Goal: Information Seeking & Learning: Learn about a topic

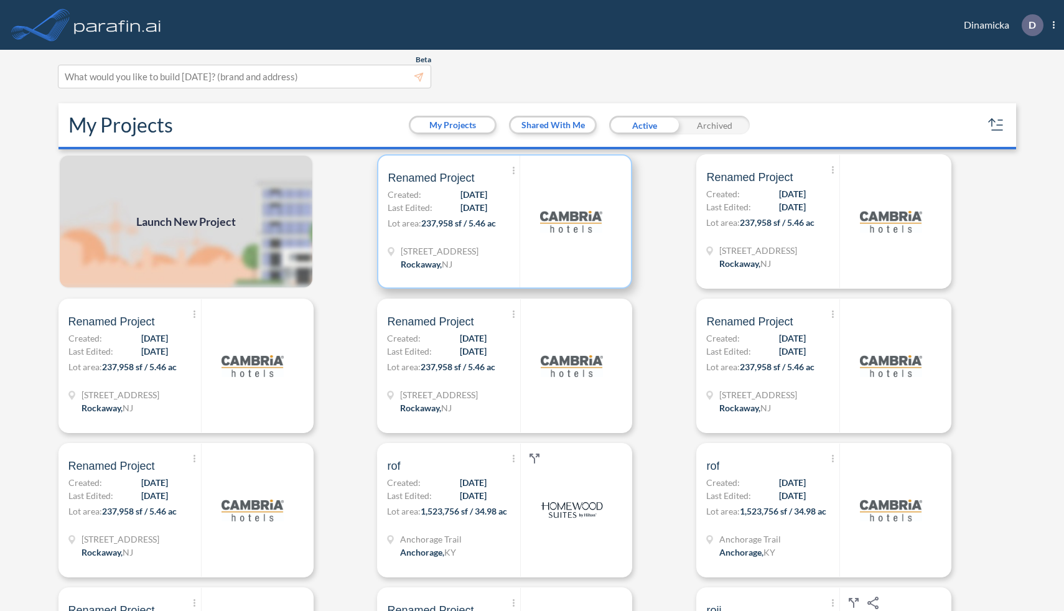
click at [513, 220] on p "Lot area: 237,958 sf / 5.46 ac" at bounding box center [454, 226] width 132 height 18
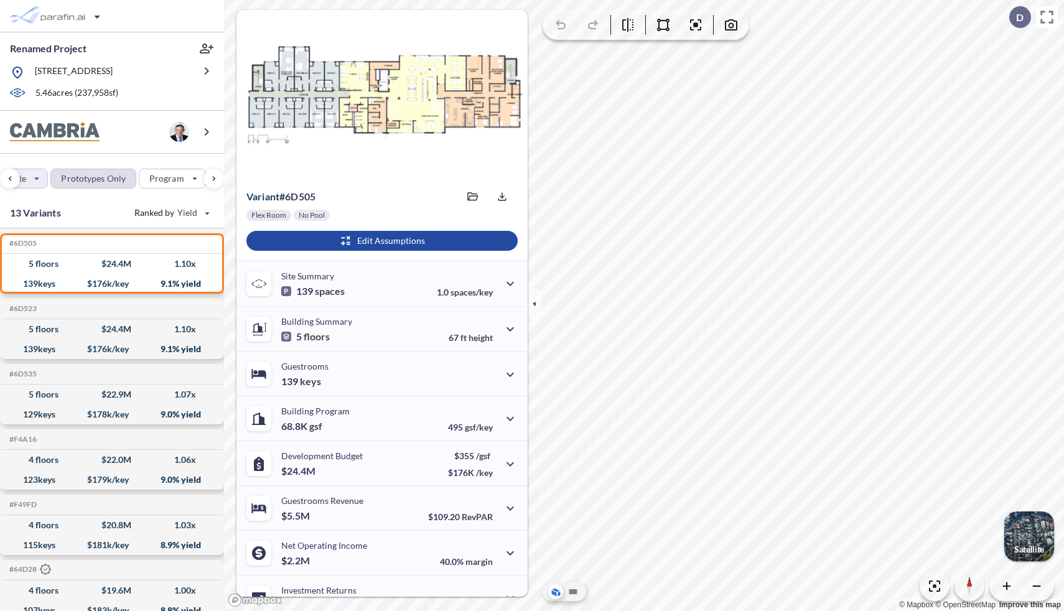
scroll to position [0, 27]
drag, startPoint x: 69, startPoint y: 176, endPoint x: 55, endPoint y: 180, distance: 14.4
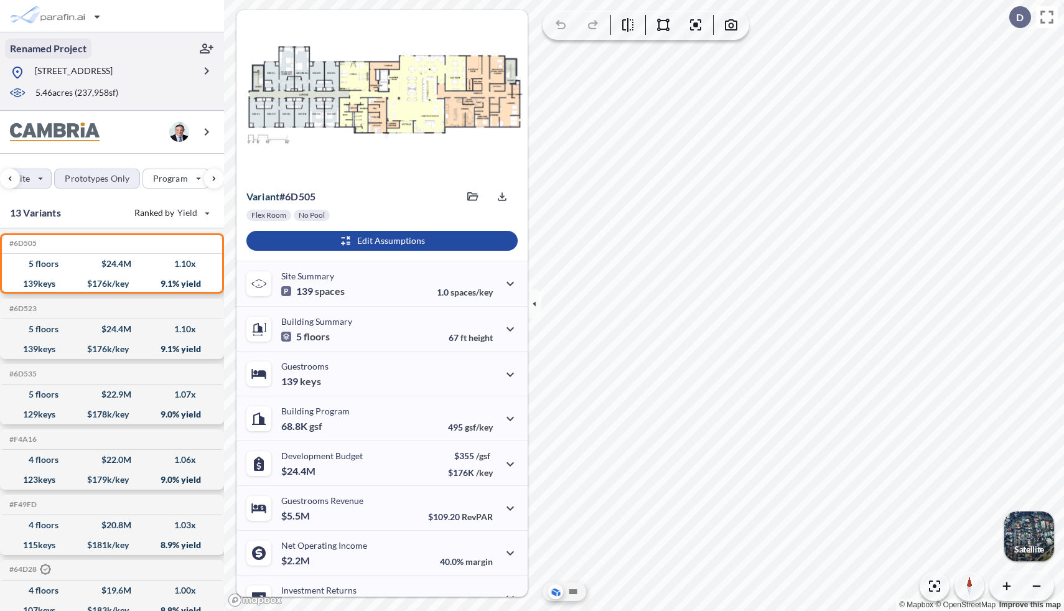
click at [68, 49] on p "Renamed Project" at bounding box center [48, 49] width 77 height 14
click at [188, 47] on icon "button" at bounding box center [190, 48] width 12 height 12
click at [65, 50] on p "Renamed Project" at bounding box center [48, 49] width 77 height 14
click at [188, 48] on icon "button" at bounding box center [190, 48] width 12 height 12
click at [64, 49] on p "Renamed Project" at bounding box center [48, 49] width 77 height 14
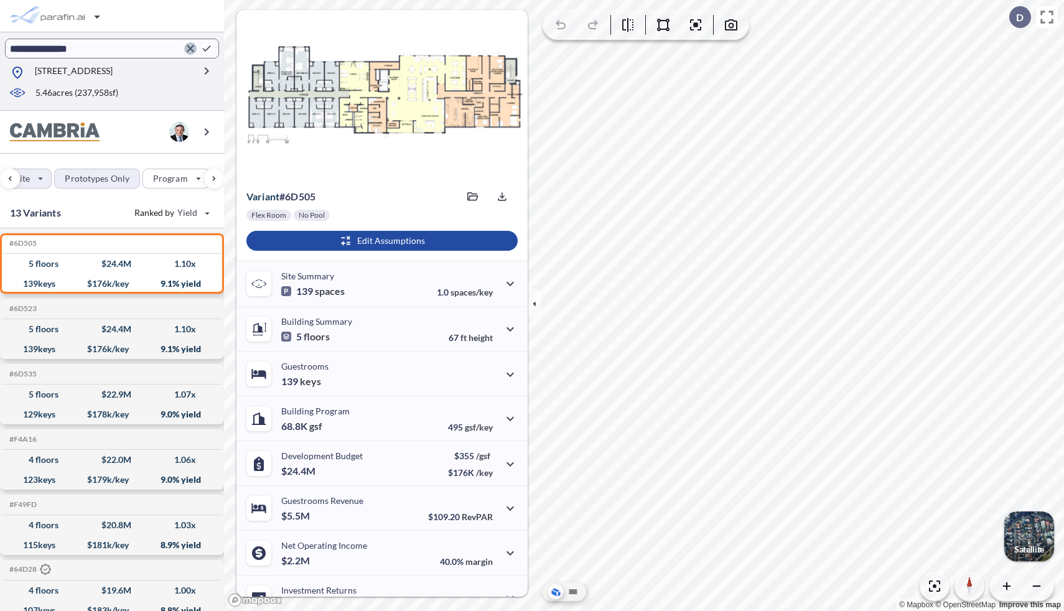
click at [187, 50] on icon "button" at bounding box center [190, 48] width 12 height 12
click at [60, 53] on p "Renamed Project" at bounding box center [48, 49] width 77 height 14
click at [190, 47] on icon "button" at bounding box center [190, 48] width 7 height 7
click at [210, 48] on icon "button" at bounding box center [206, 48] width 15 height 15
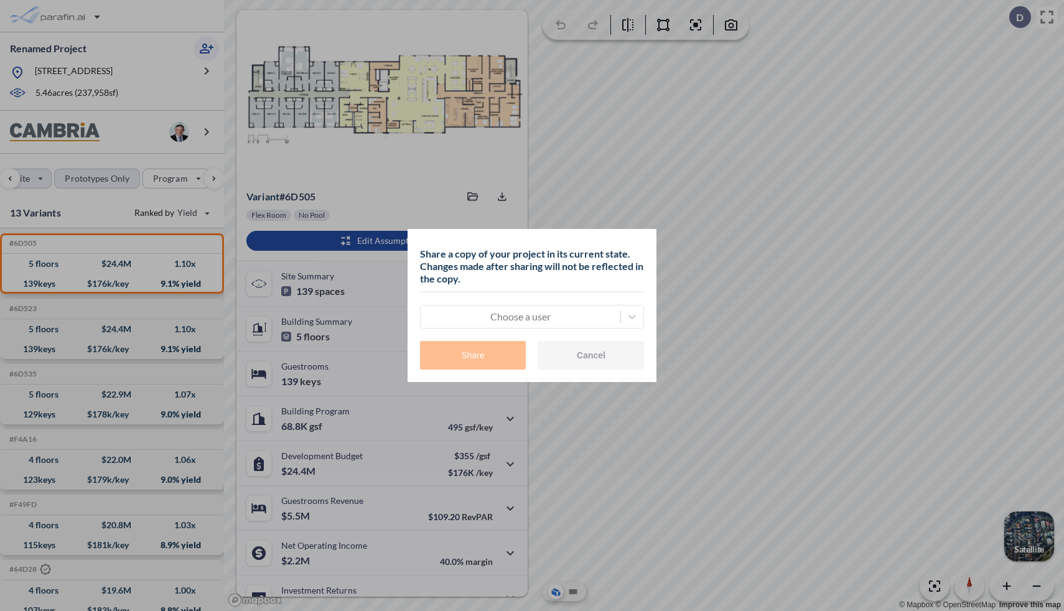
click at [575, 350] on button "Cancel" at bounding box center [591, 355] width 106 height 29
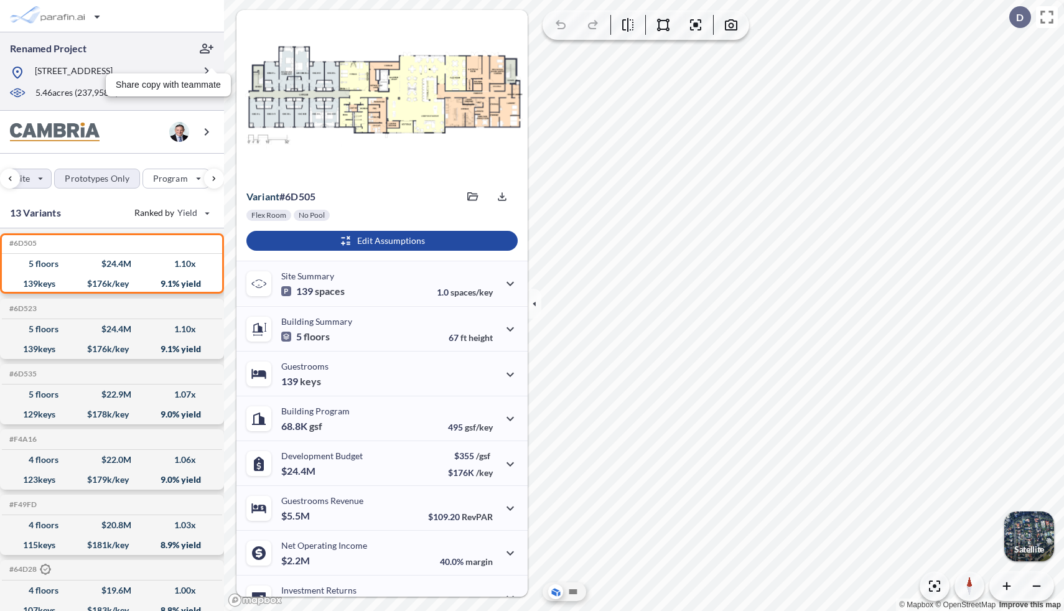
click at [198, 36] on div at bounding box center [206, 48] width 25 height 25
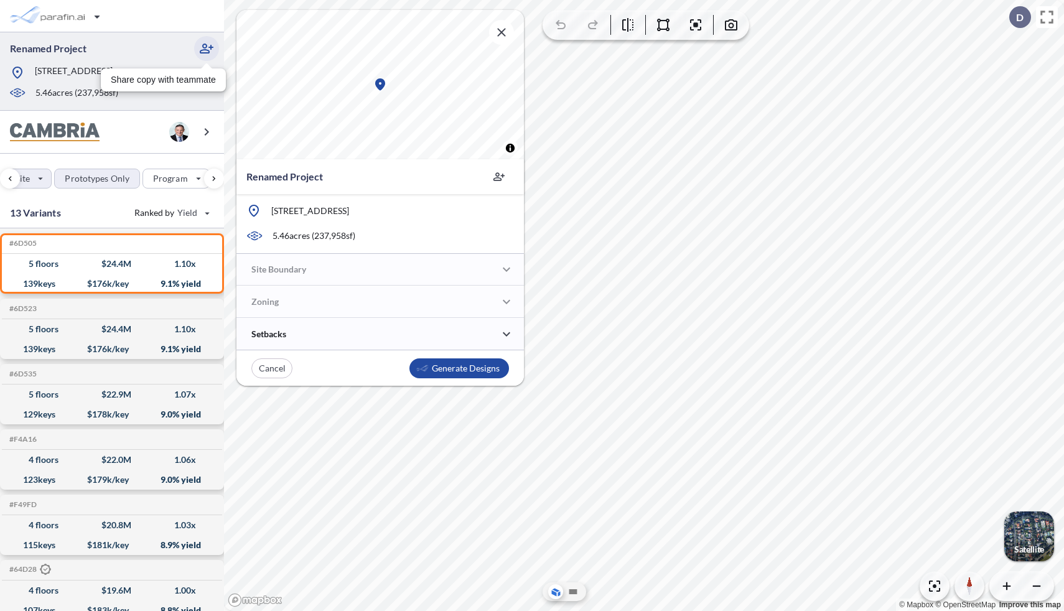
click at [205, 46] on icon "button" at bounding box center [206, 48] width 15 height 15
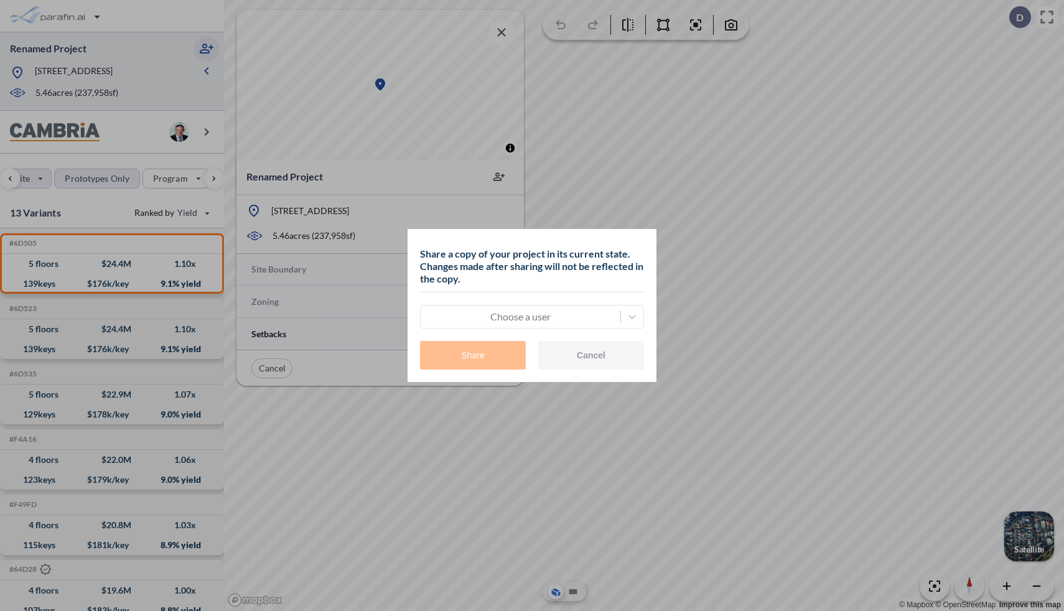
click at [586, 356] on button "Cancel" at bounding box center [591, 355] width 106 height 29
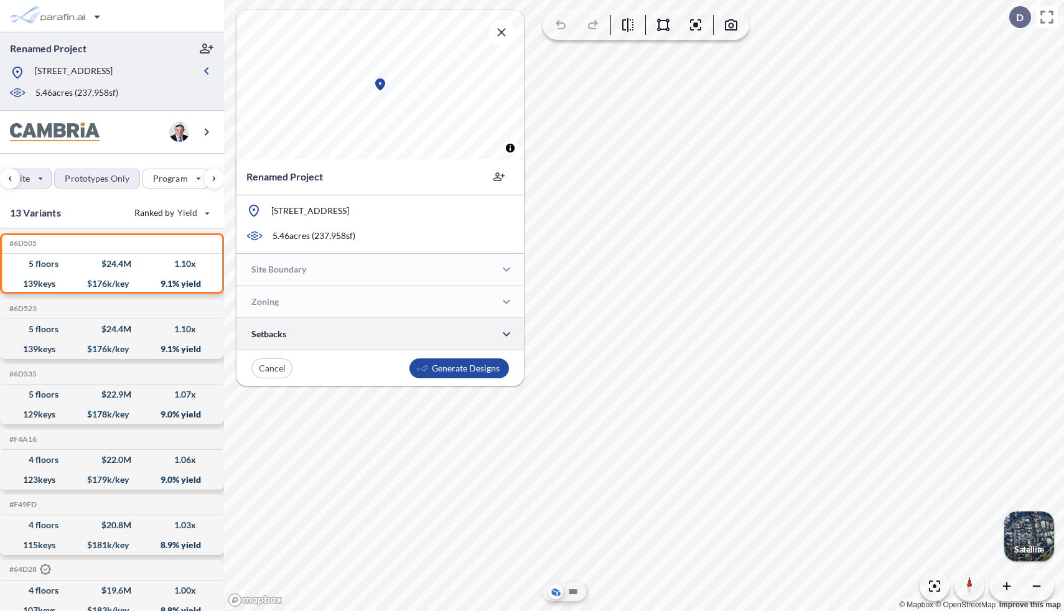
click at [337, 331] on div at bounding box center [380, 334] width 288 height 32
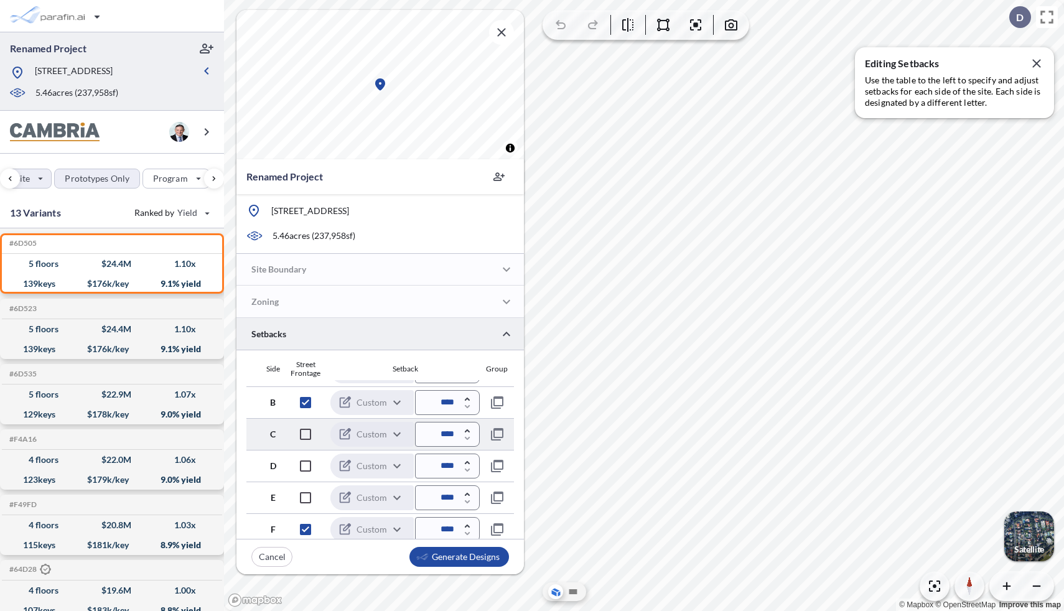
scroll to position [0, 0]
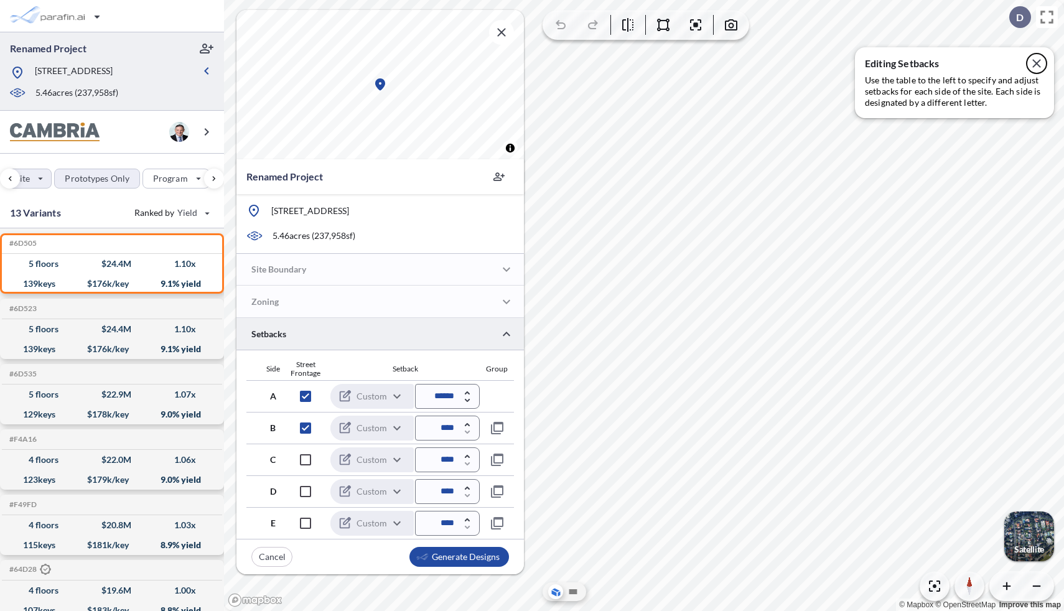
click at [1037, 66] on icon "button" at bounding box center [1036, 63] width 15 height 15
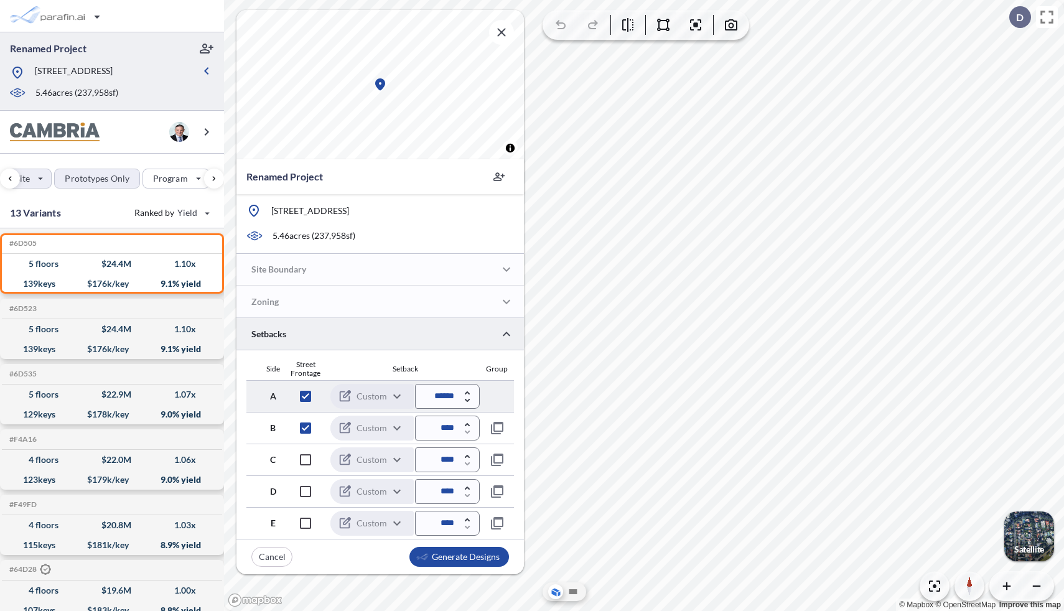
click at [466, 393] on icon "button" at bounding box center [467, 392] width 5 height 3
click at [466, 400] on icon "button" at bounding box center [468, 401] width 6 height 4
type input "******"
click at [269, 555] on div "button" at bounding box center [272, 557] width 40 height 19
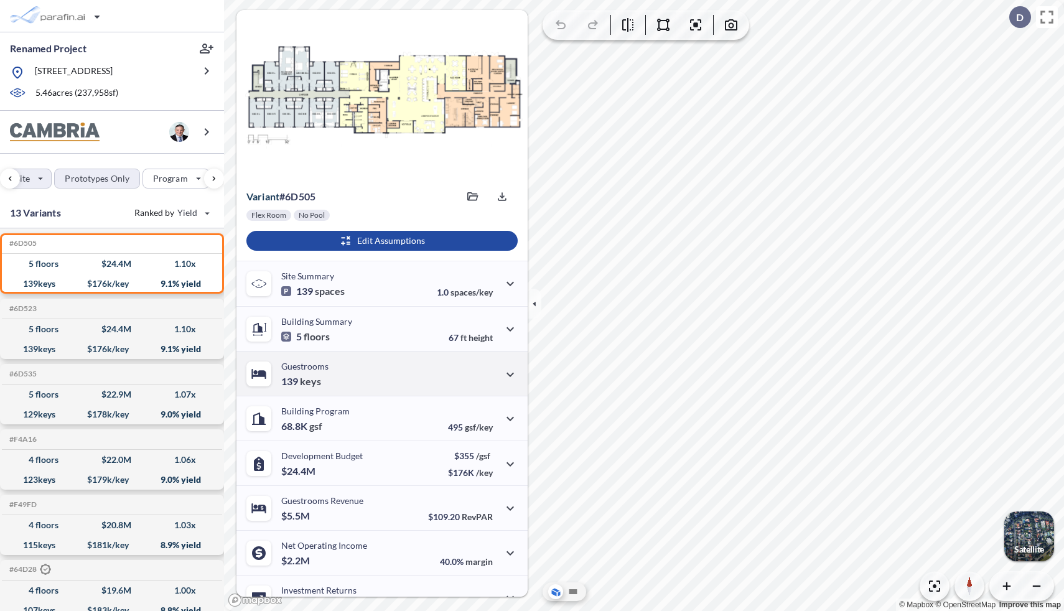
scroll to position [24, 0]
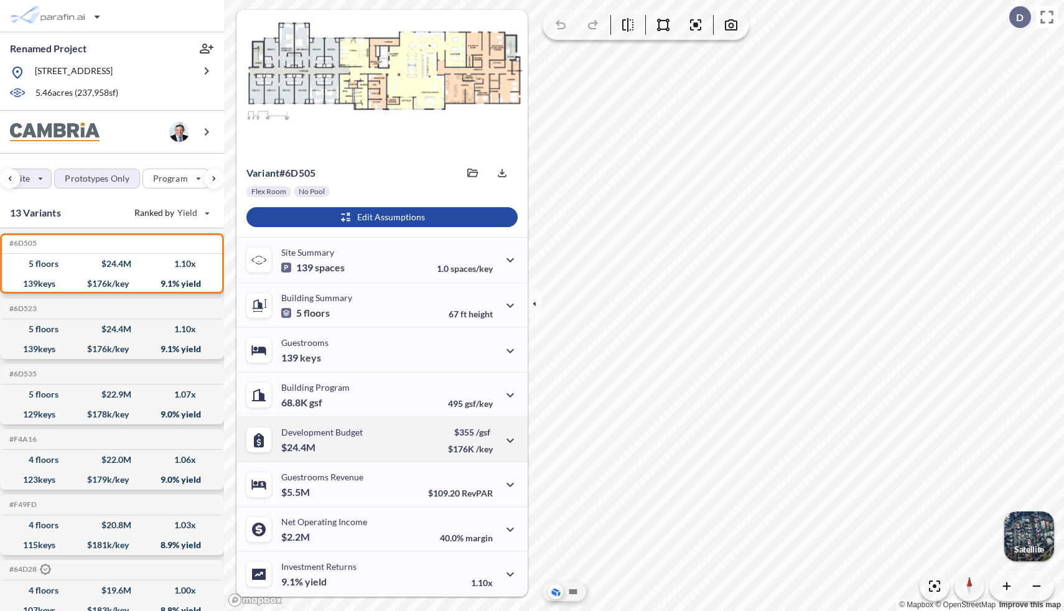
click at [352, 423] on div "Development Budget $24.4M $355 /gsf $176K /key" at bounding box center [381, 439] width 291 height 45
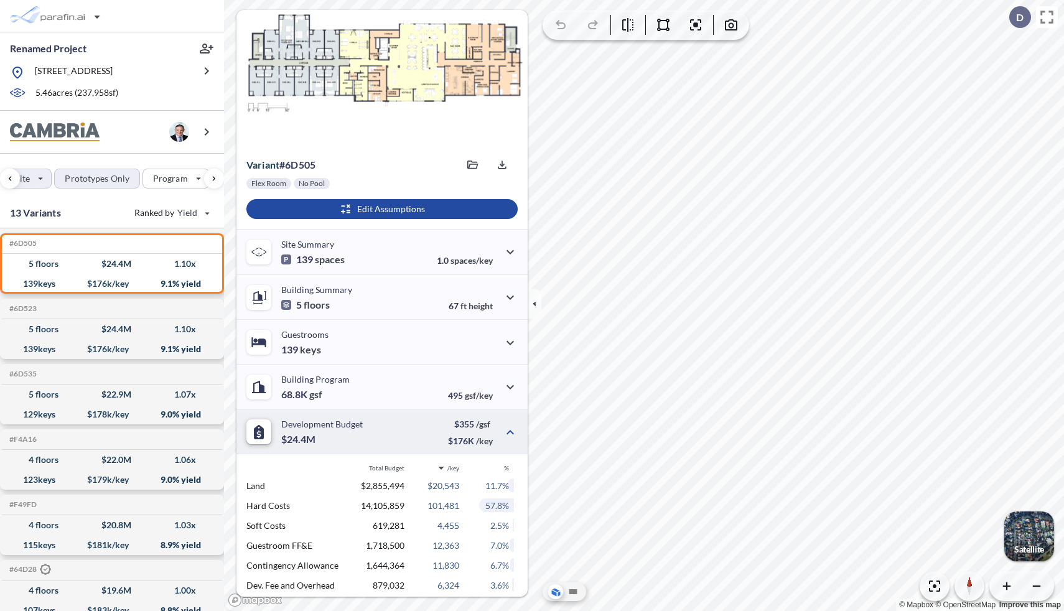
scroll to position [0, 0]
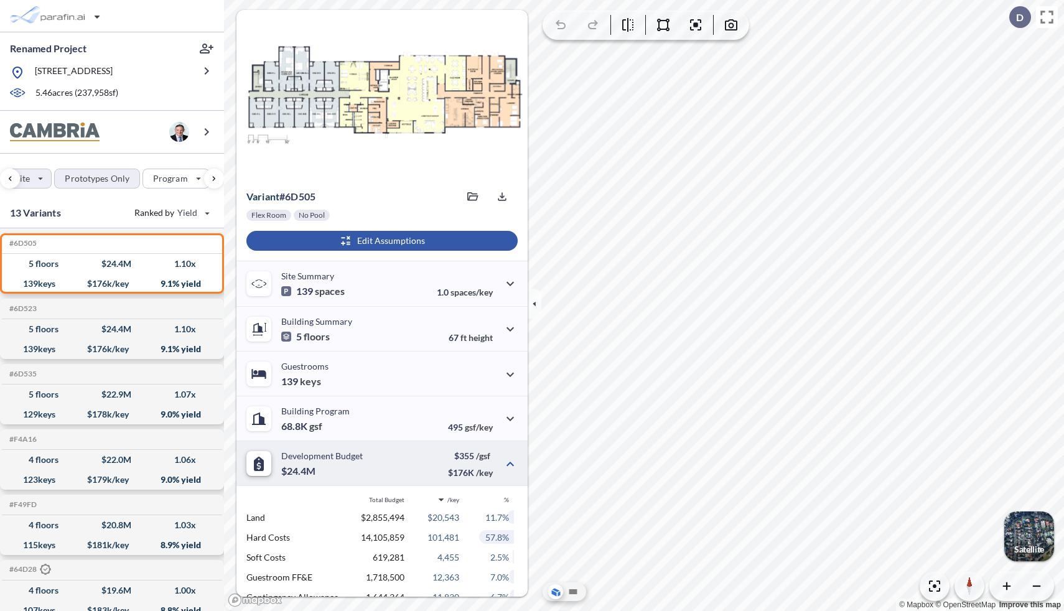
click at [390, 241] on div "button" at bounding box center [381, 241] width 271 height 20
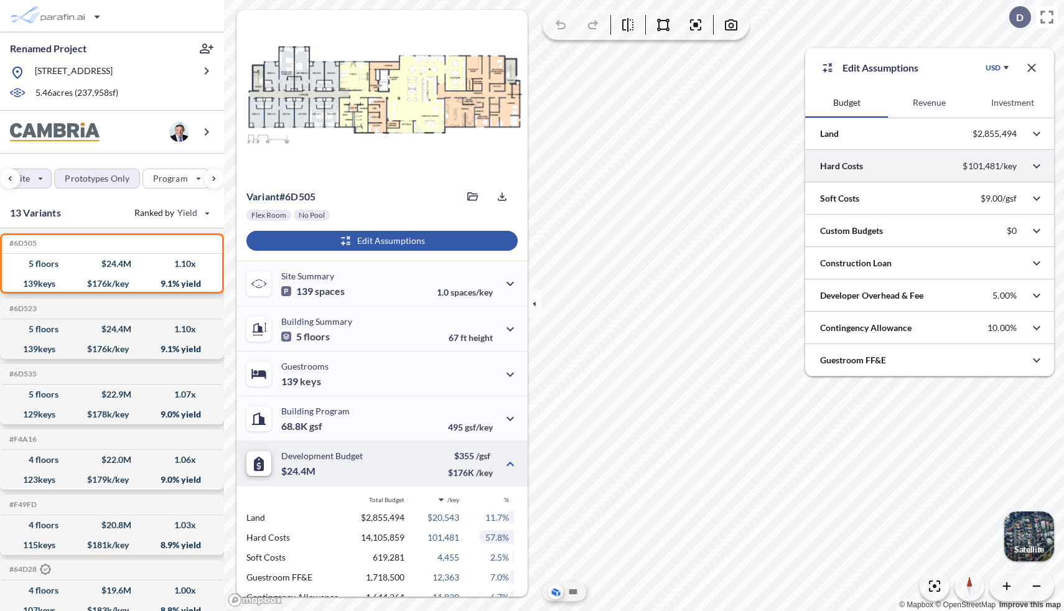
click at [916, 179] on div at bounding box center [929, 166] width 249 height 32
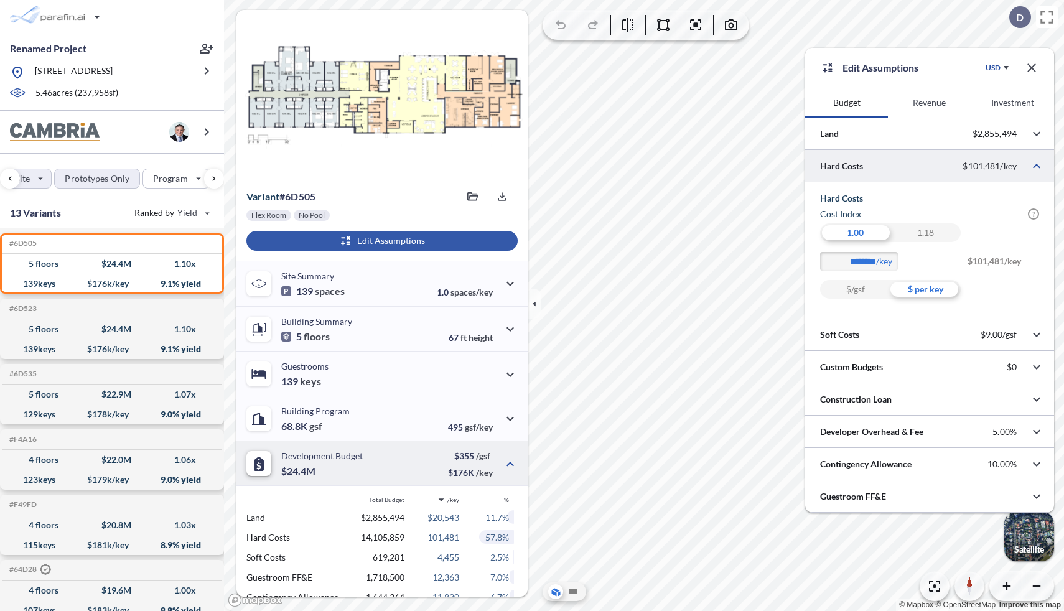
click at [908, 177] on div at bounding box center [929, 166] width 249 height 32
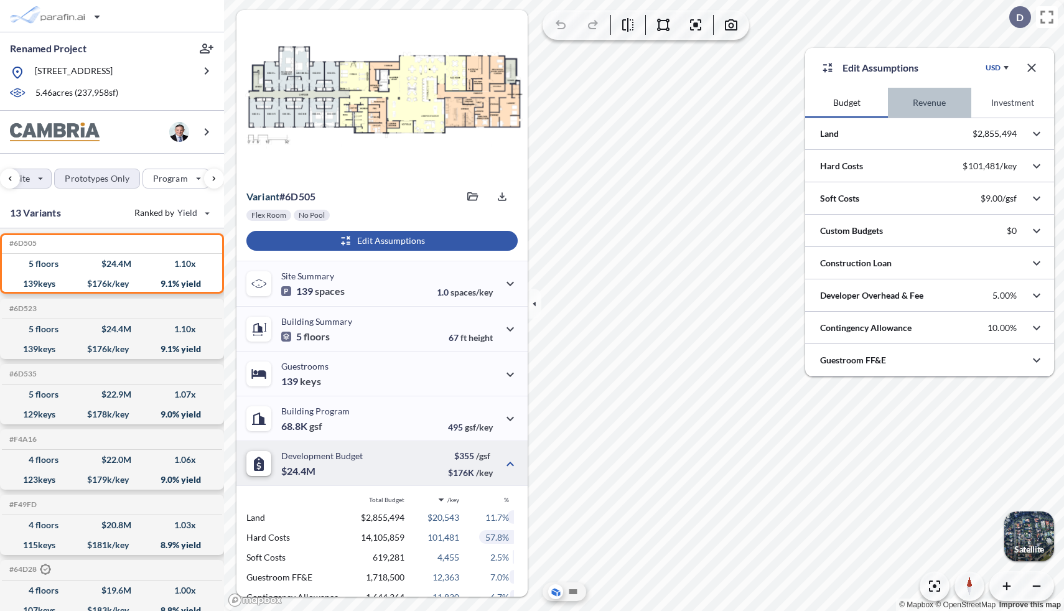
click at [930, 106] on button "Revenue" at bounding box center [929, 103] width 83 height 30
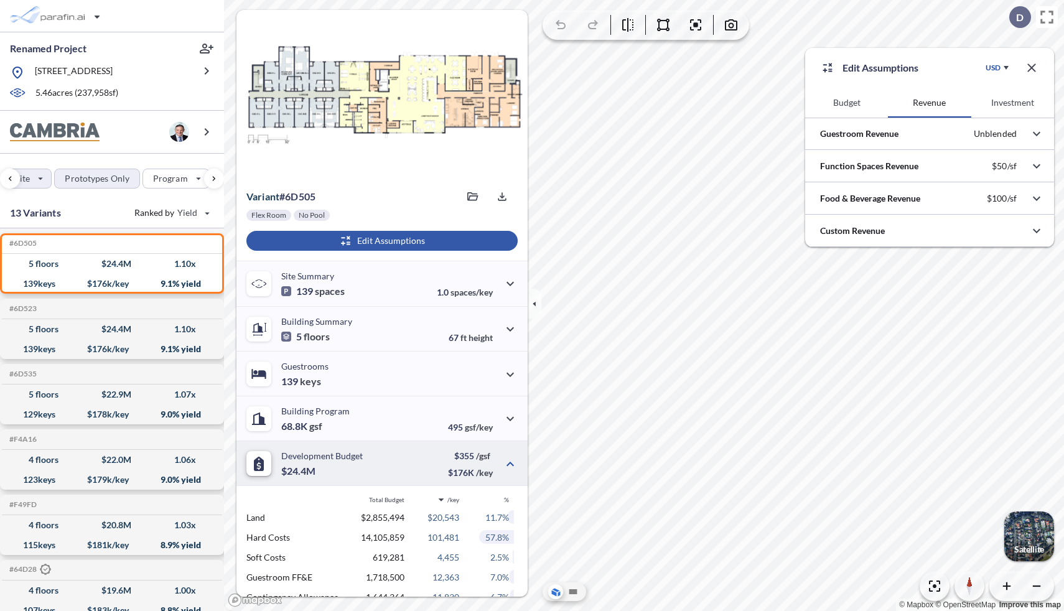
click at [1020, 101] on button "Investment" at bounding box center [1013, 103] width 83 height 30
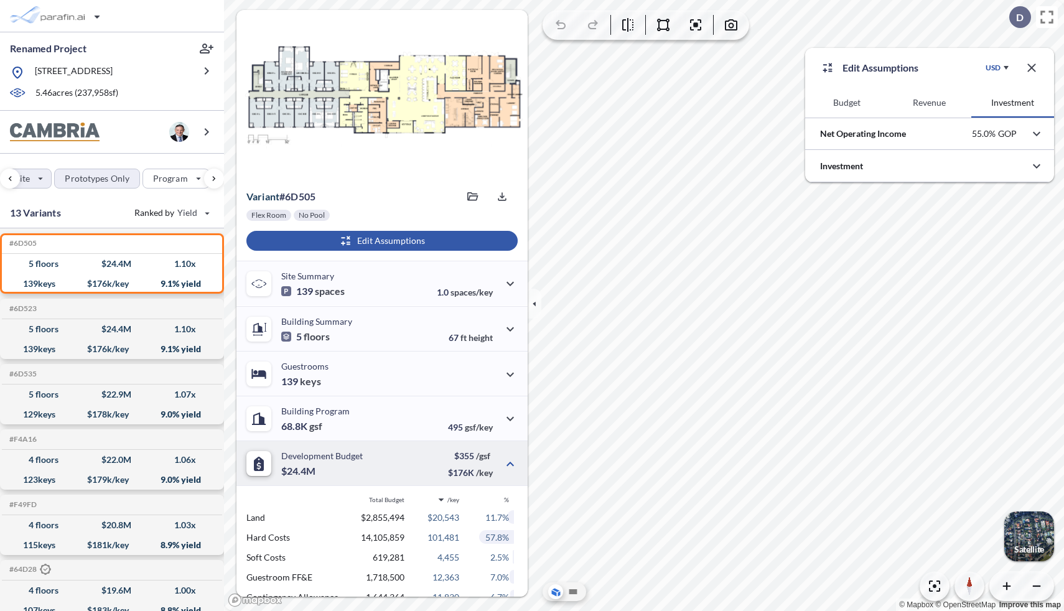
click at [857, 110] on button "Budget" at bounding box center [846, 103] width 83 height 30
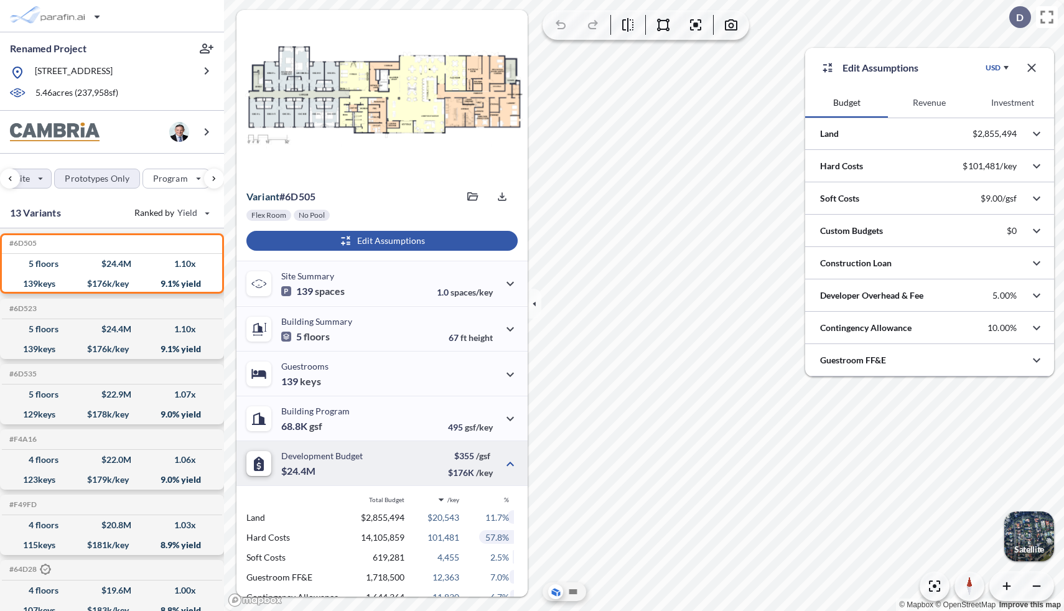
click at [941, 110] on button "Revenue" at bounding box center [929, 103] width 83 height 30
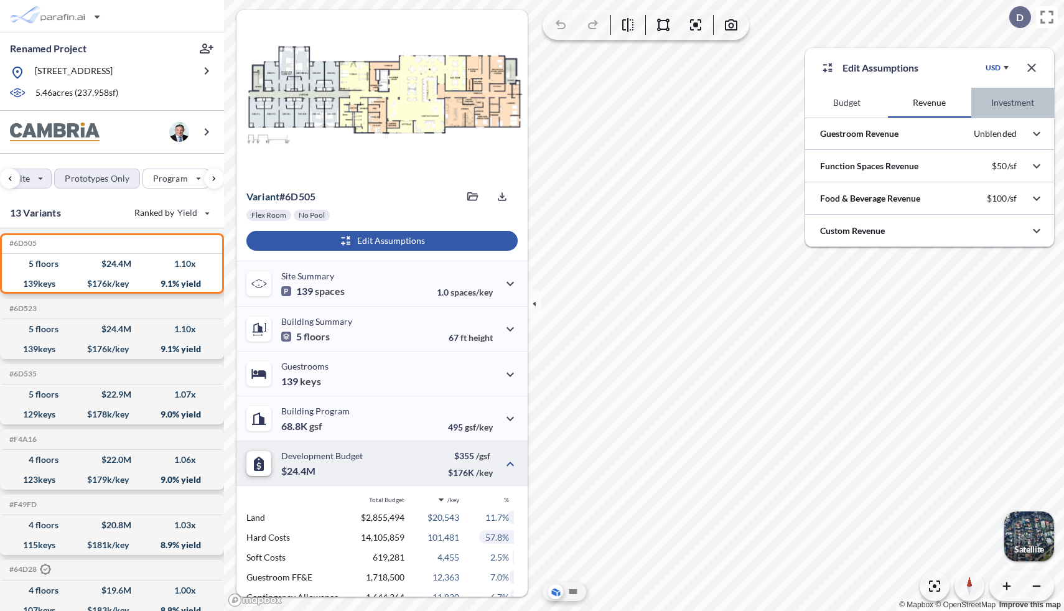
click at [1030, 101] on button "Investment" at bounding box center [1013, 103] width 83 height 30
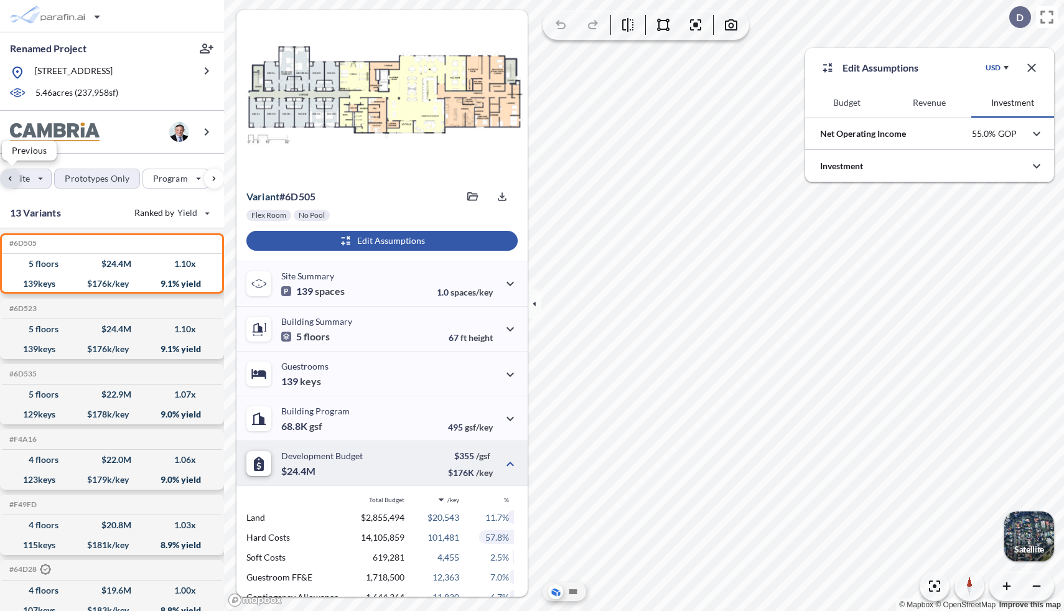
click at [8, 182] on div "button" at bounding box center [10, 179] width 20 height 20
click at [16, 180] on div "button" at bounding box center [20, 178] width 19 height 19
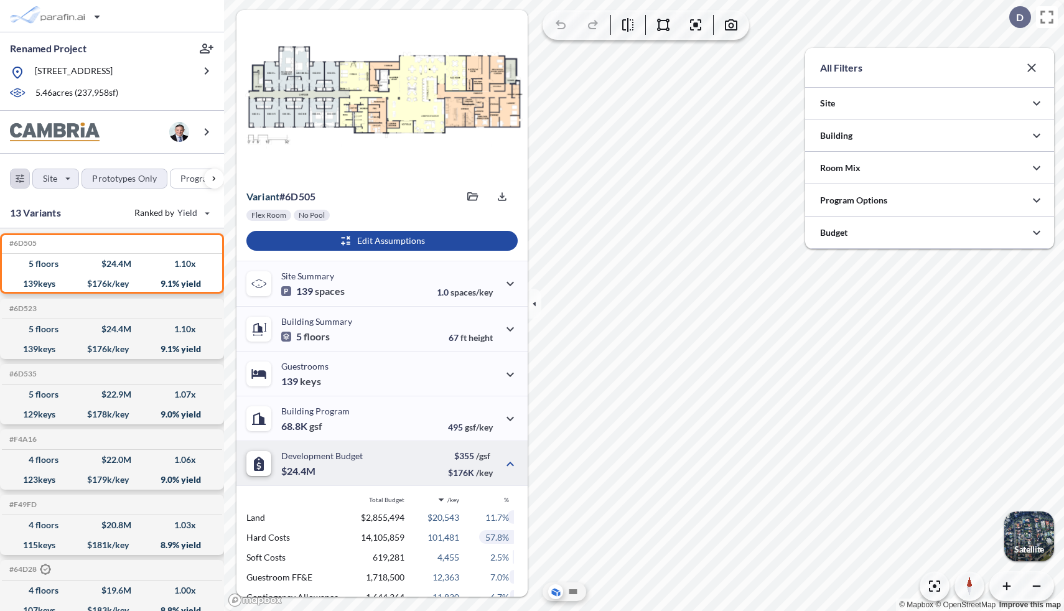
scroll to position [622358, 622109]
click at [861, 138] on div at bounding box center [929, 135] width 249 height 32
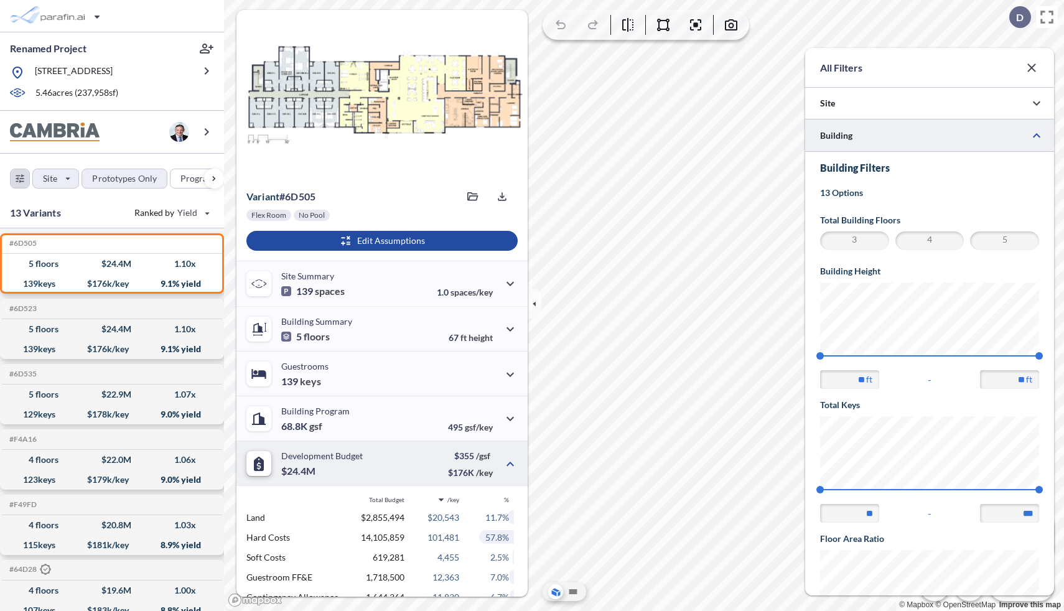
scroll to position [0, 0]
click at [866, 121] on div at bounding box center [929, 135] width 249 height 32
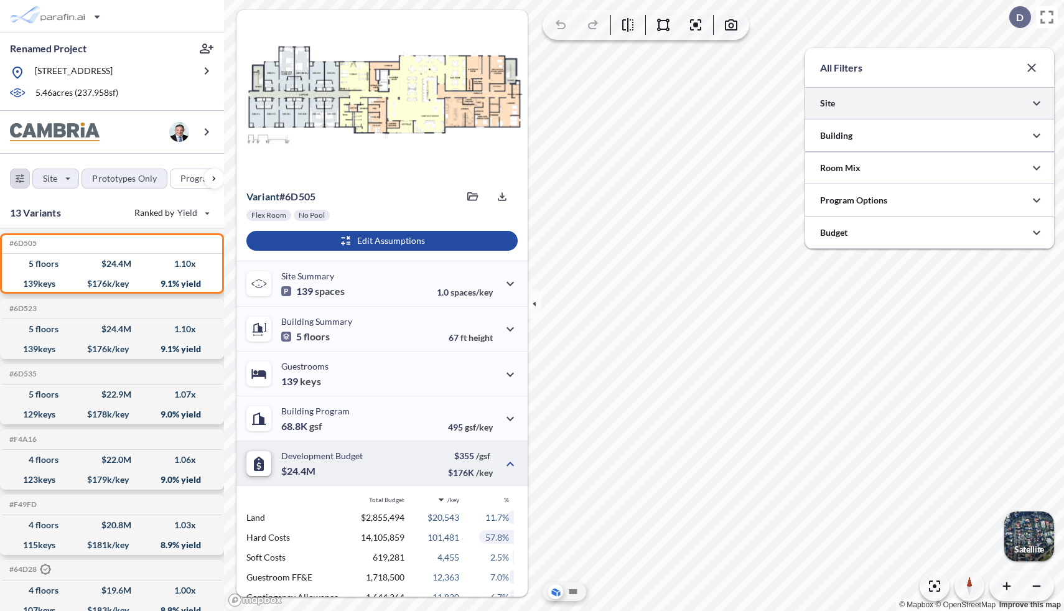
click at [866, 108] on div at bounding box center [929, 103] width 249 height 32
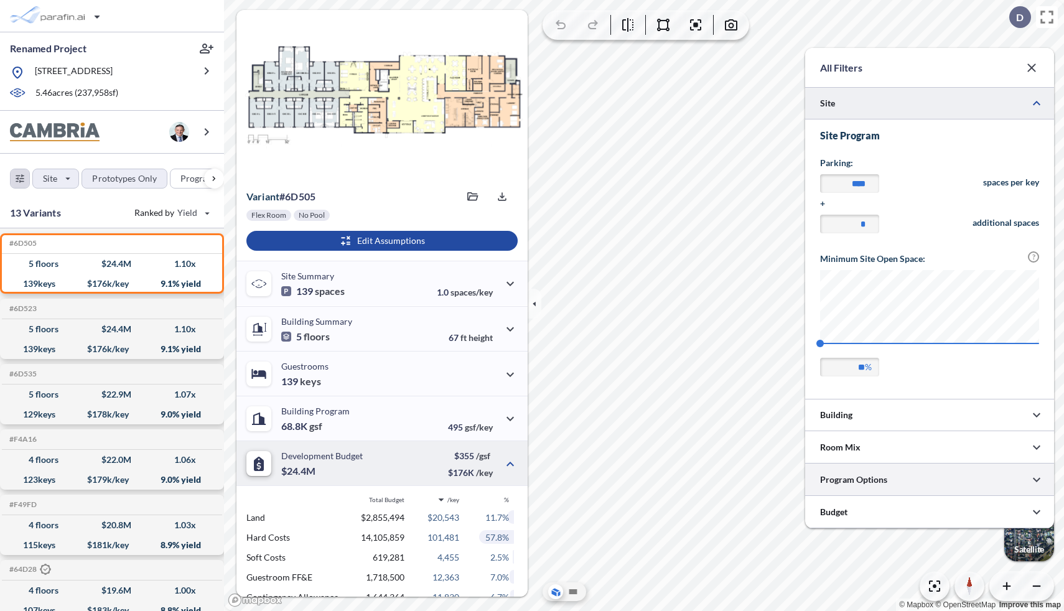
click at [883, 473] on div at bounding box center [929, 480] width 249 height 32
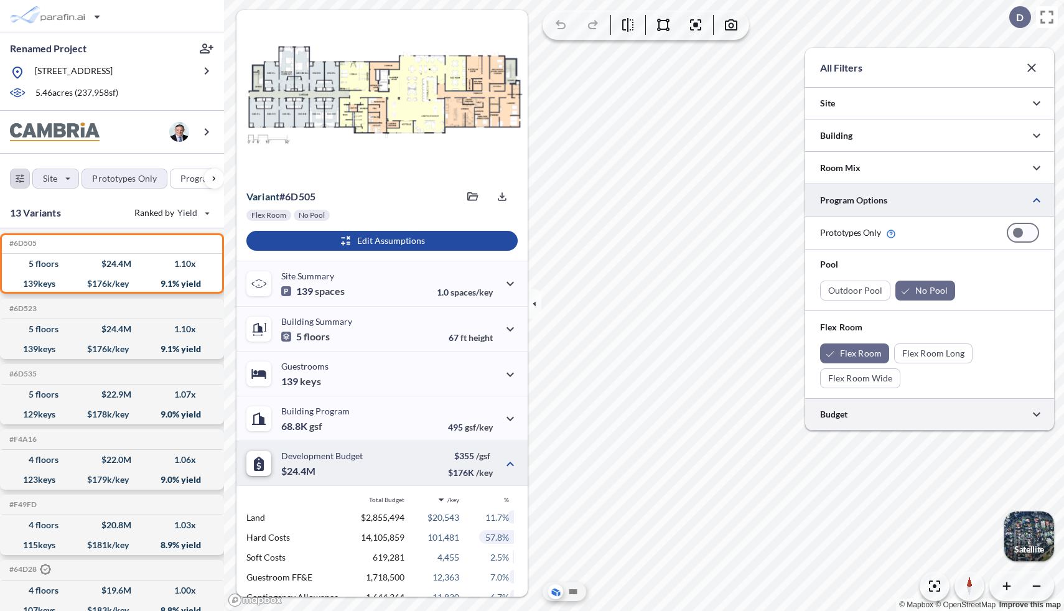
click at [918, 420] on div at bounding box center [929, 414] width 249 height 32
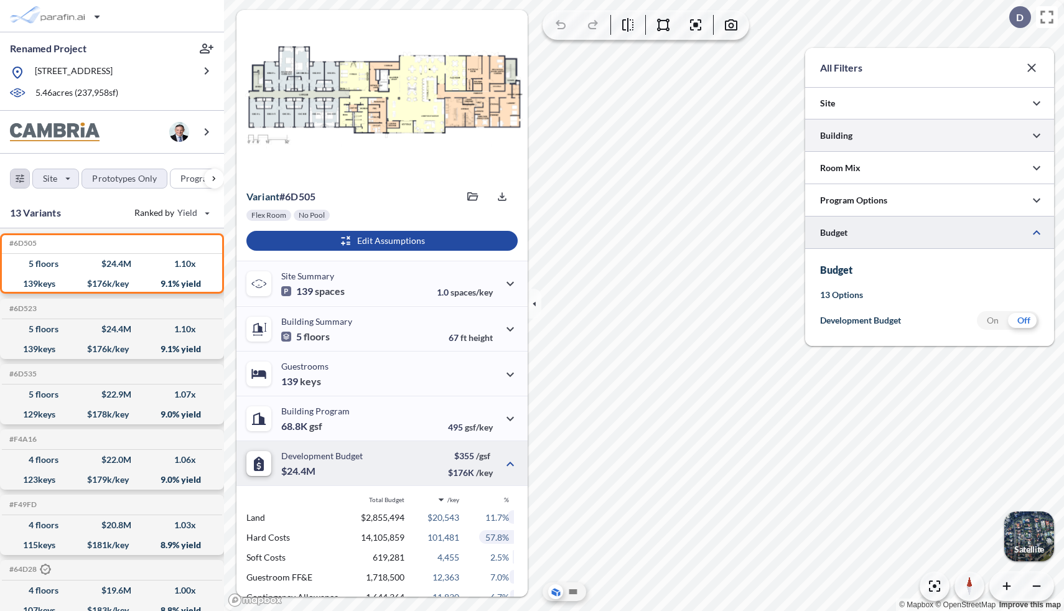
click at [928, 144] on div at bounding box center [929, 135] width 249 height 32
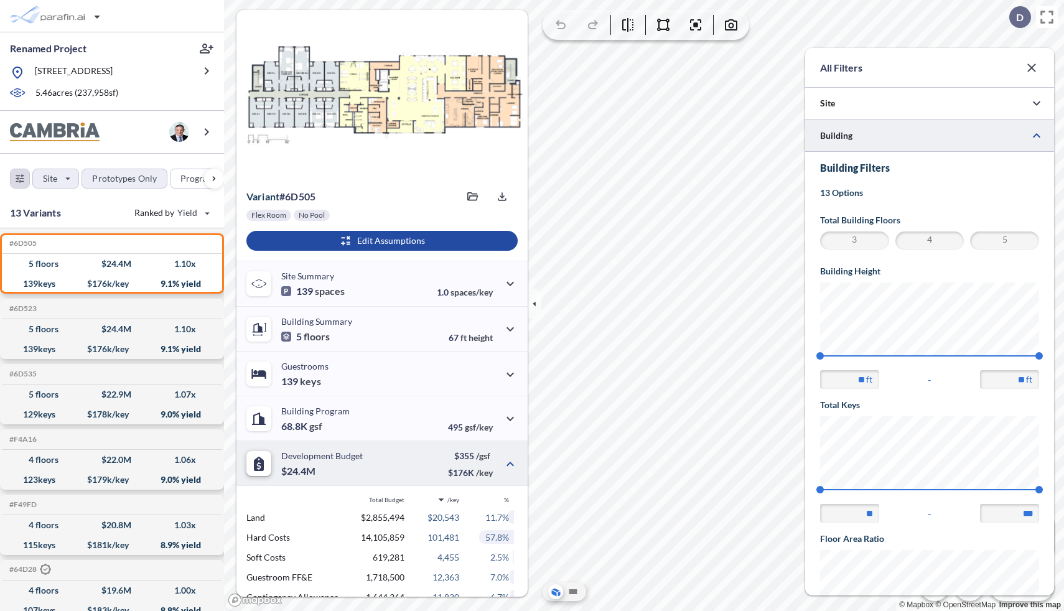
click at [912, 138] on div at bounding box center [929, 135] width 249 height 32
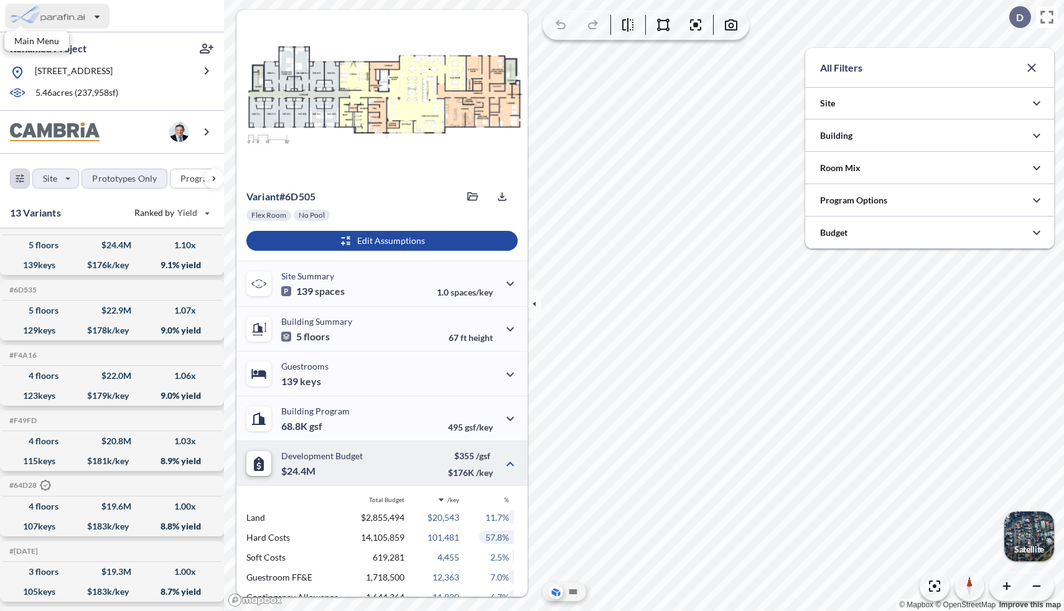
click at [62, 16] on div "button" at bounding box center [57, 16] width 105 height 25
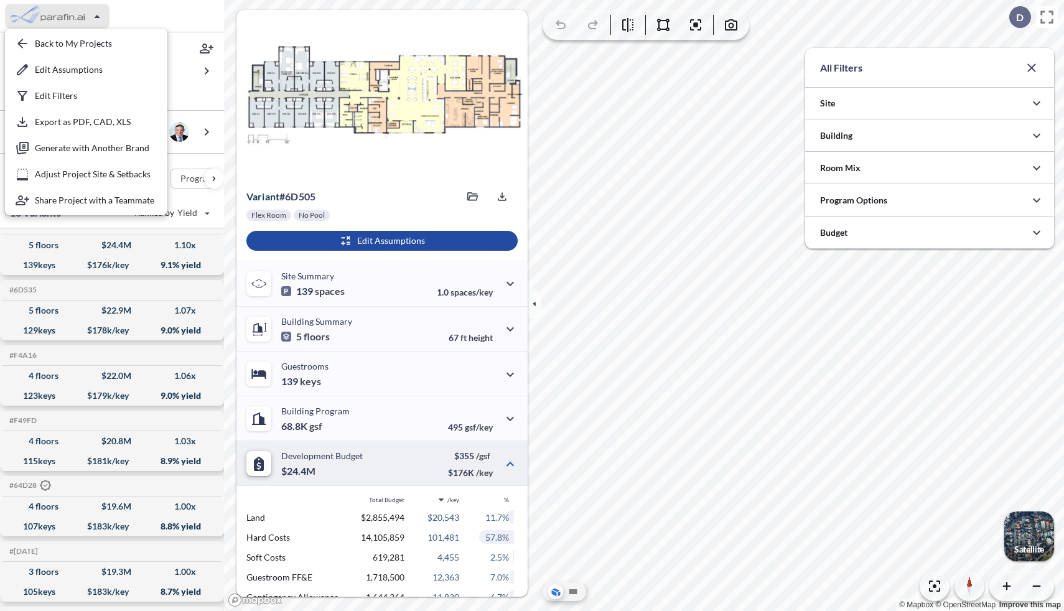
click at [72, 19] on div "button" at bounding box center [57, 16] width 105 height 25
